Goal: Find specific page/section: Find specific page/section

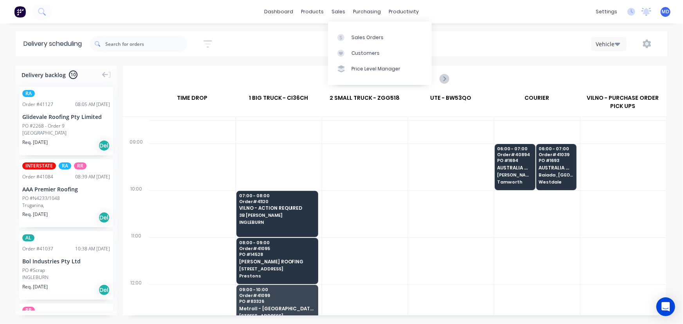
scroll to position [142, 0]
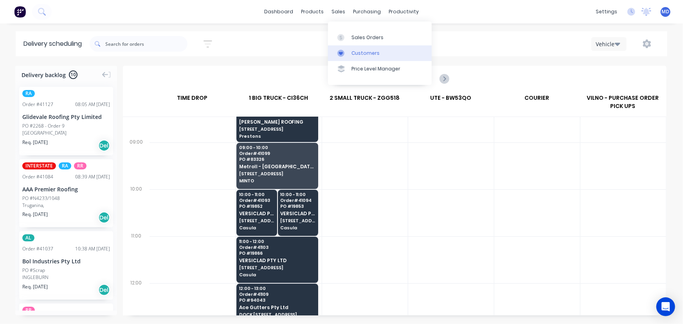
click at [367, 56] on div "Customers" at bounding box center [365, 53] width 28 height 7
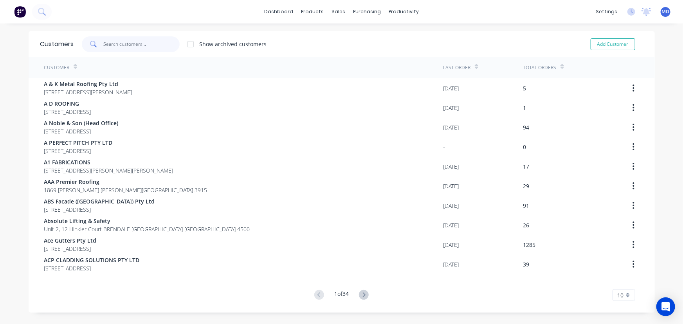
click at [151, 44] on input "text" at bounding box center [141, 44] width 76 height 16
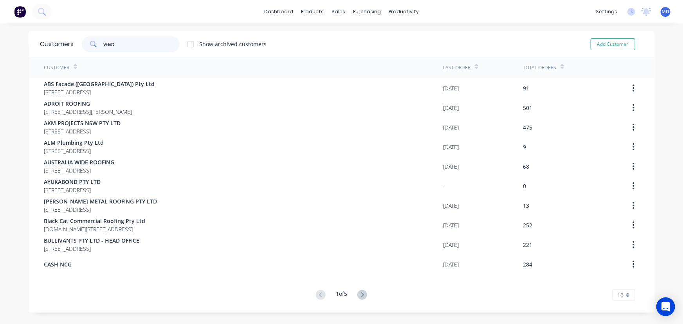
type input "west"
click at [362, 295] on icon at bounding box center [362, 294] width 3 height 5
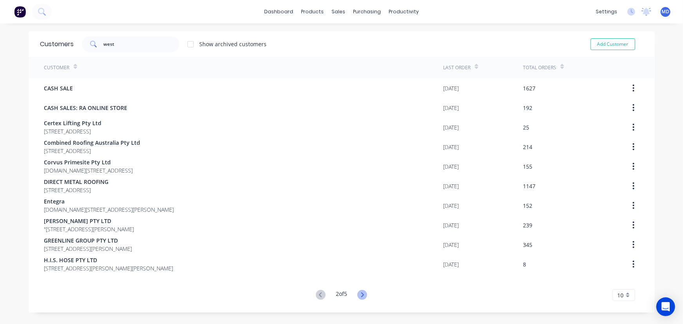
click at [362, 296] on icon at bounding box center [362, 295] width 10 height 10
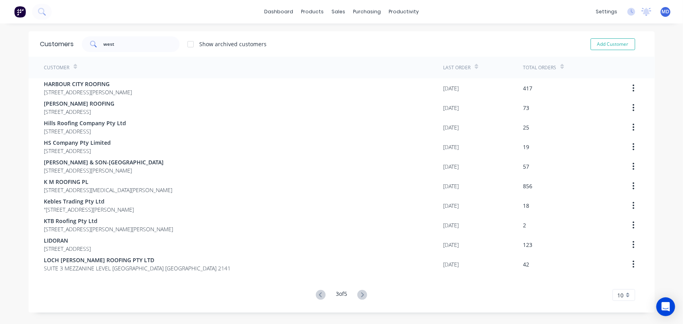
click at [362, 296] on icon at bounding box center [362, 295] width 10 height 10
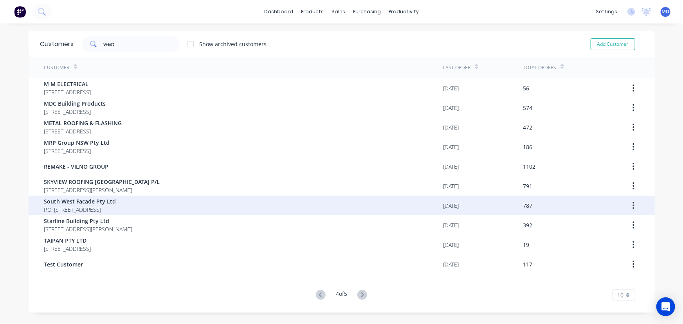
click at [116, 210] on span "P.O. [STREET_ADDRESS]" at bounding box center [80, 209] width 72 height 8
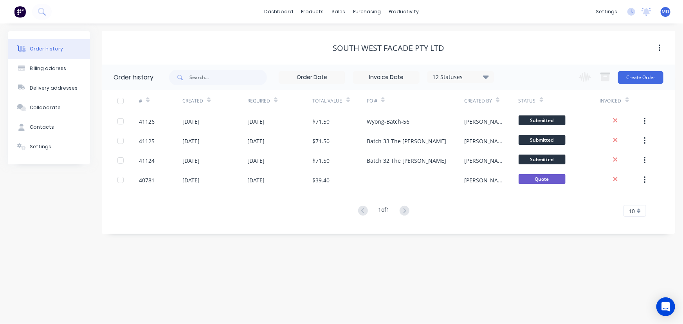
click at [485, 75] on icon at bounding box center [486, 77] width 6 height 4
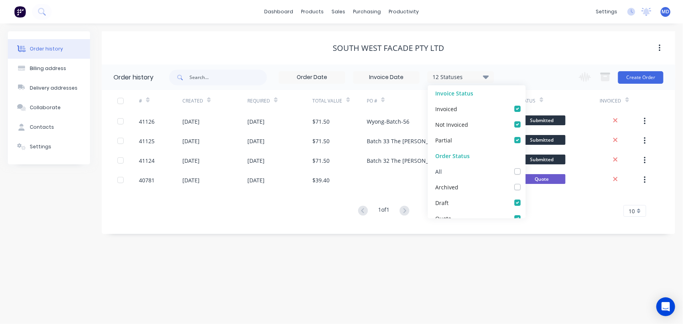
click at [525, 167] on label at bounding box center [525, 167] width 0 height 0
click at [525, 172] on input "checkbox" at bounding box center [528, 170] width 6 height 7
checkbox input "true"
click at [520, 46] on div "South West Facade Pty Ltd" at bounding box center [388, 47] width 573 height 9
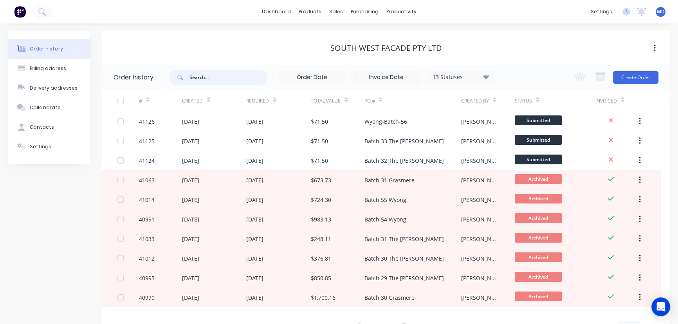
click at [208, 75] on input "text" at bounding box center [227, 78] width 77 height 16
type input "000"
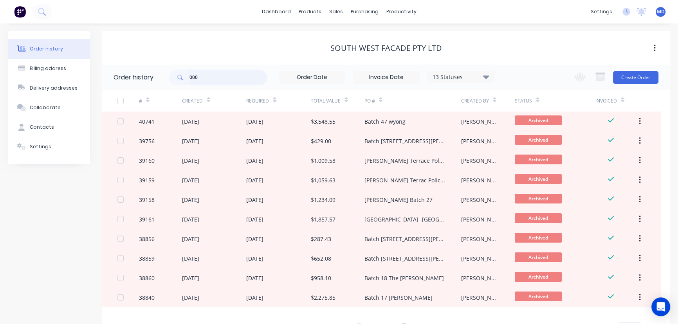
click at [213, 78] on input "000" at bounding box center [227, 78] width 77 height 16
type input "00099157"
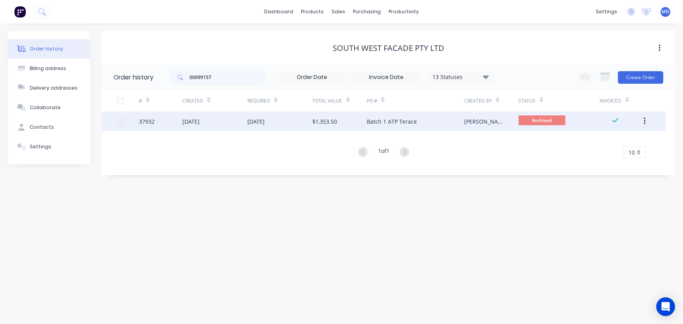
click at [297, 119] on div "[DATE]" at bounding box center [279, 121] width 65 height 20
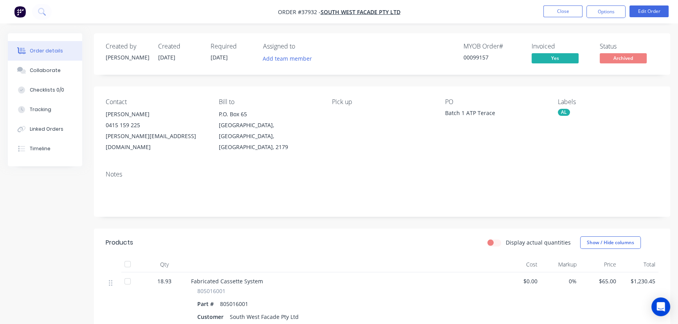
click at [34, 67] on div "Collaborate" at bounding box center [45, 70] width 31 height 7
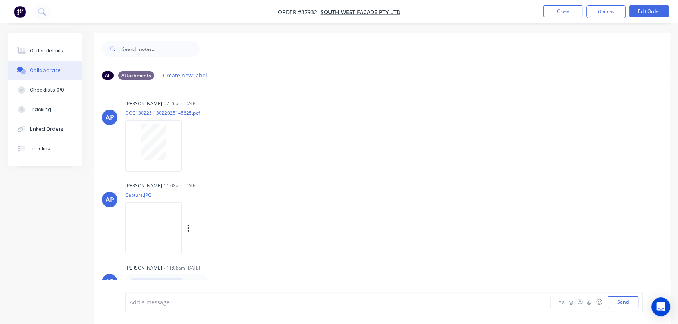
click at [181, 227] on img at bounding box center [153, 227] width 56 height 51
click at [58, 51] on div "Order details" at bounding box center [46, 50] width 33 height 7
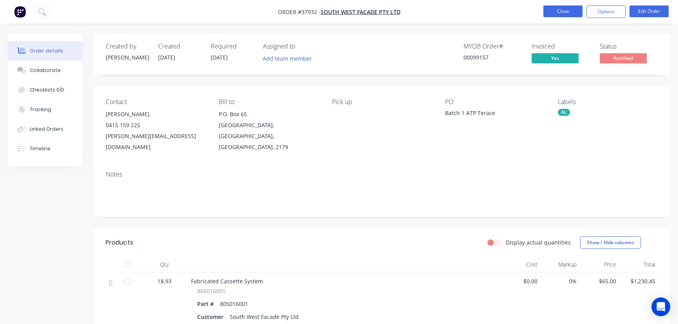
click at [557, 11] on button "Close" at bounding box center [562, 11] width 39 height 12
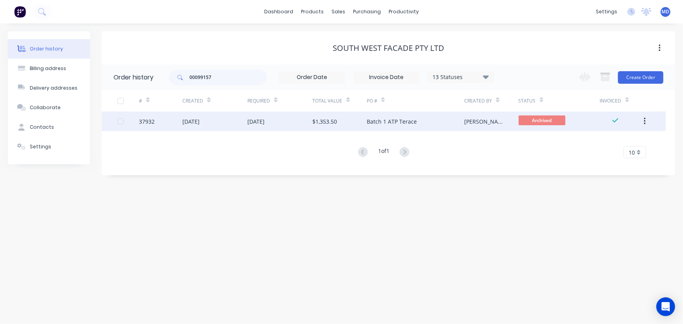
click at [350, 121] on div "$1,353.50" at bounding box center [340, 121] width 54 height 20
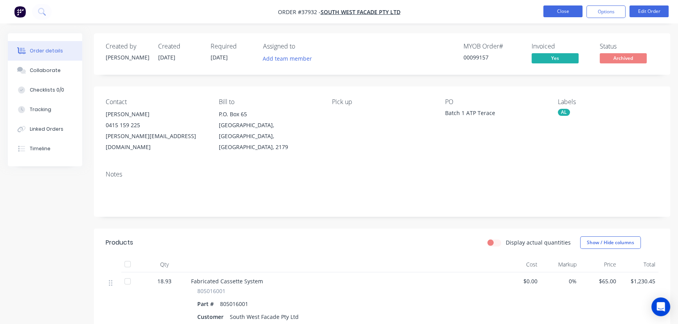
click at [563, 11] on button "Close" at bounding box center [562, 11] width 39 height 12
